Goal: Obtain resource: Download file/media

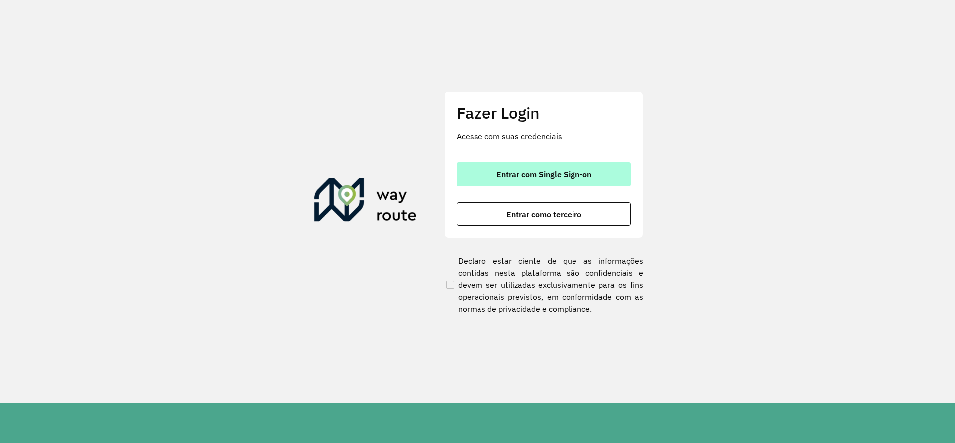
click at [568, 171] on span "Entrar com Single Sign-on" at bounding box center [544, 174] width 95 height 8
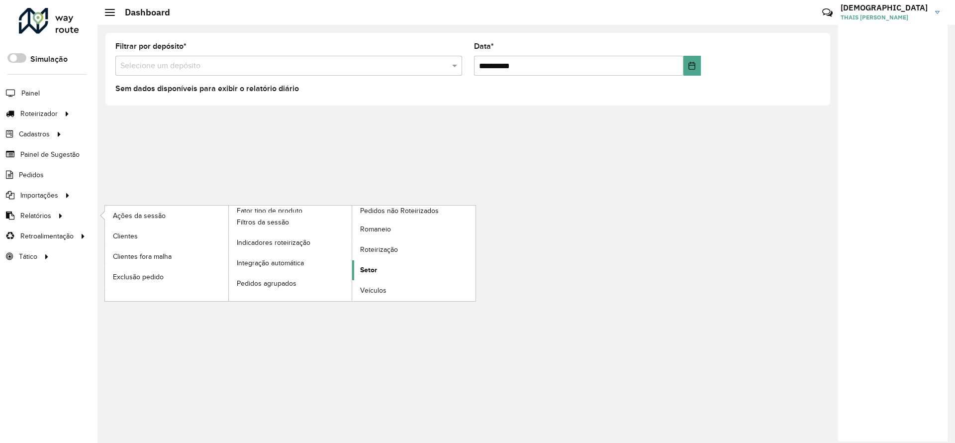
click at [362, 265] on span "Setor" at bounding box center [368, 270] width 17 height 10
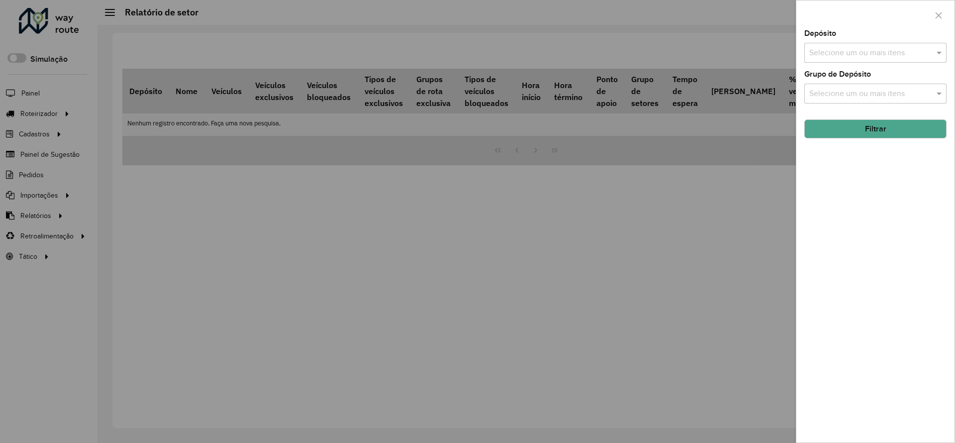
click at [840, 52] on input "text" at bounding box center [870, 53] width 127 height 12
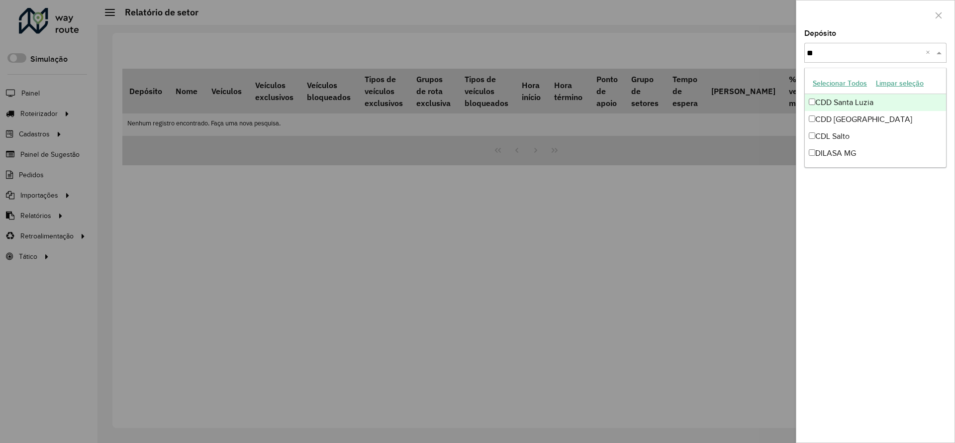
type input "***"
click at [821, 103] on div "CDD Santa Luzia" at bounding box center [875, 102] width 141 height 17
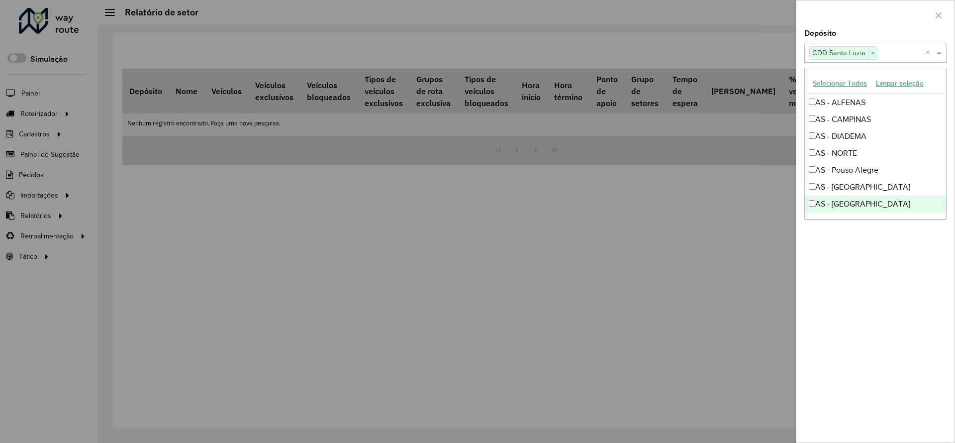
click at [876, 277] on div "Depósito Selecione um ou mais itens CDD Santa Luzia × × Grupo de Depósito Selec…" at bounding box center [876, 236] width 158 height 412
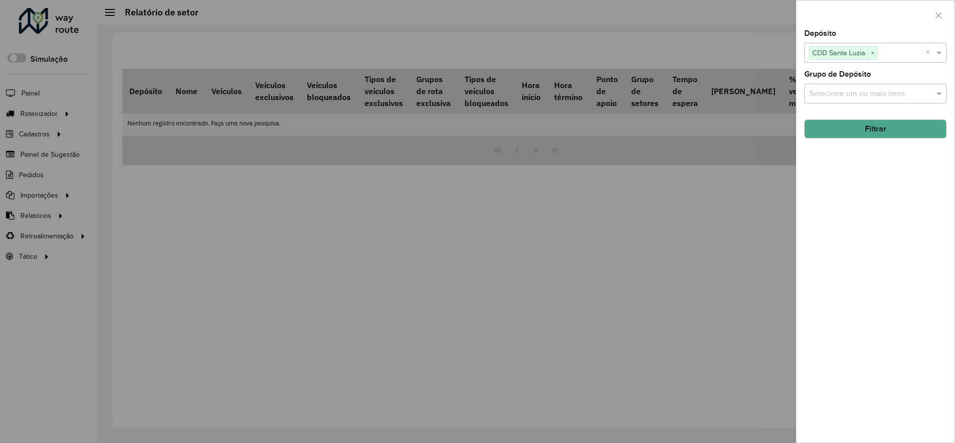
click at [865, 133] on button "Filtrar" at bounding box center [876, 128] width 142 height 19
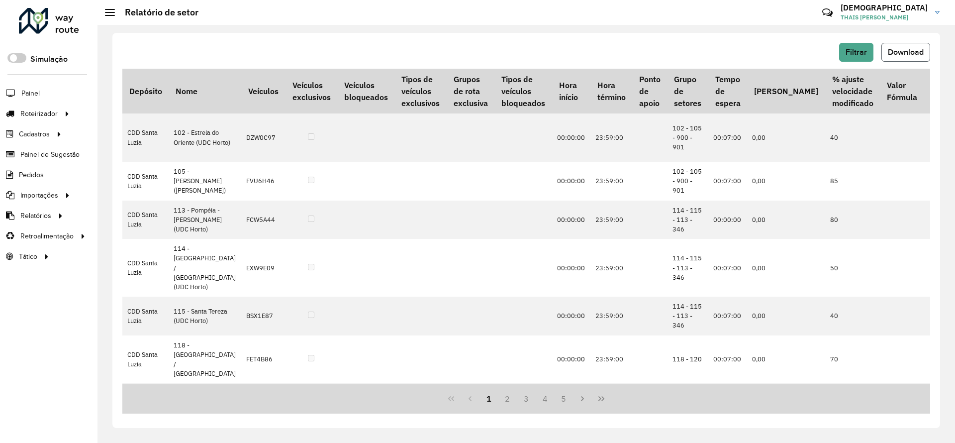
click at [903, 49] on span "Download" at bounding box center [906, 52] width 36 height 8
